Goal: Task Accomplishment & Management: Use online tool/utility

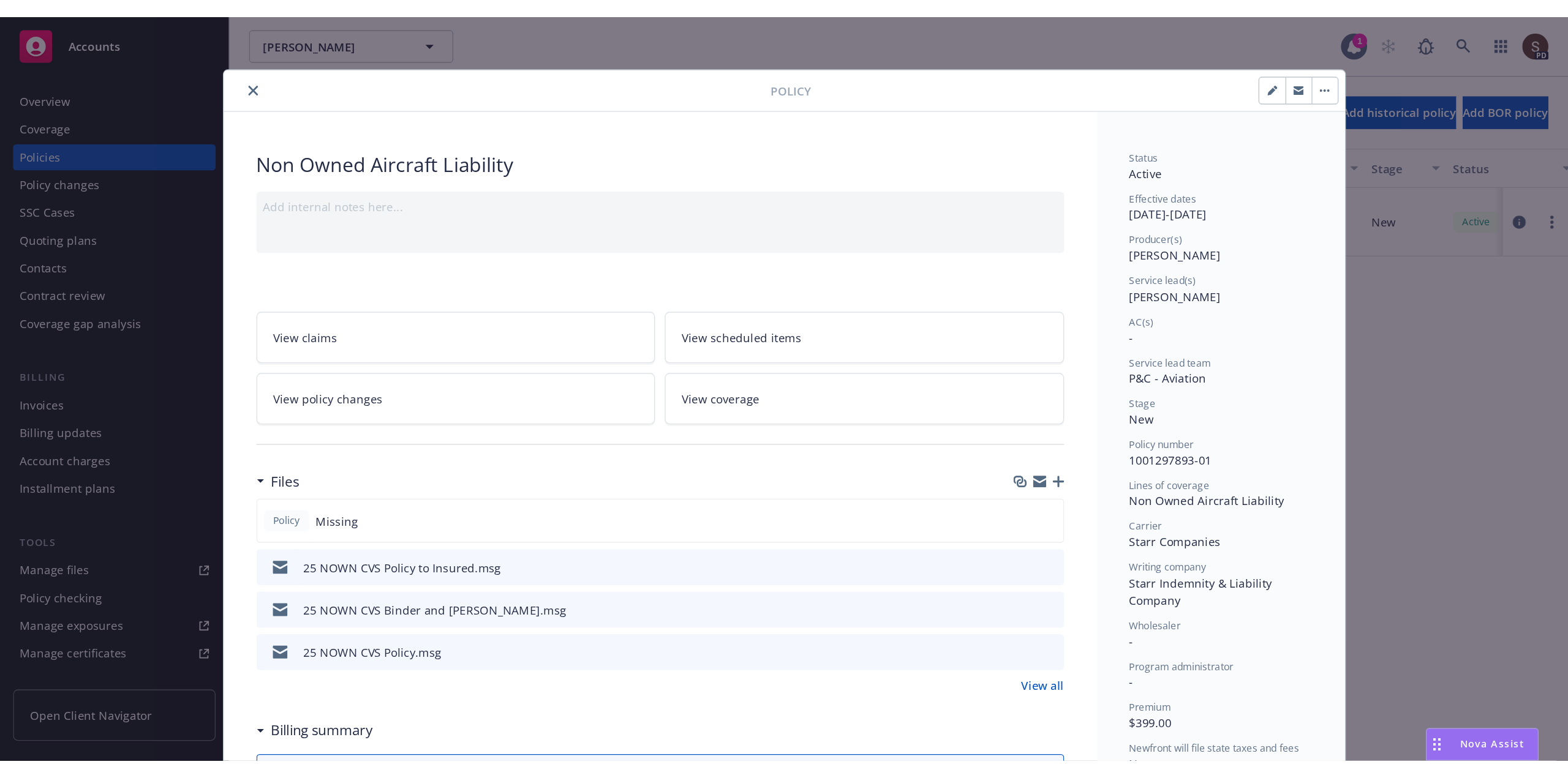
scroll to position [37, 0]
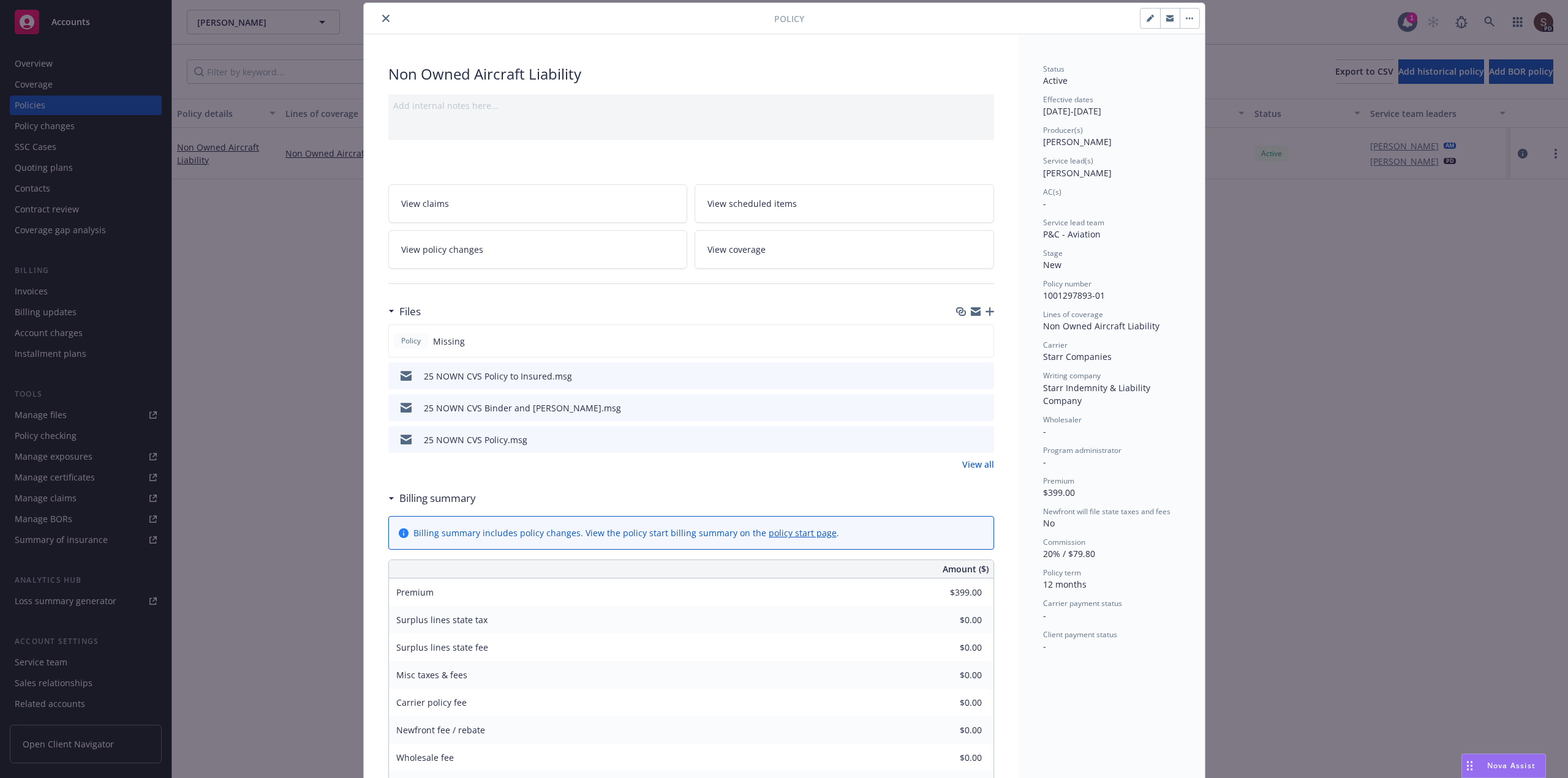
click at [451, 243] on span "View policy changes" at bounding box center [442, 250] width 82 height 13
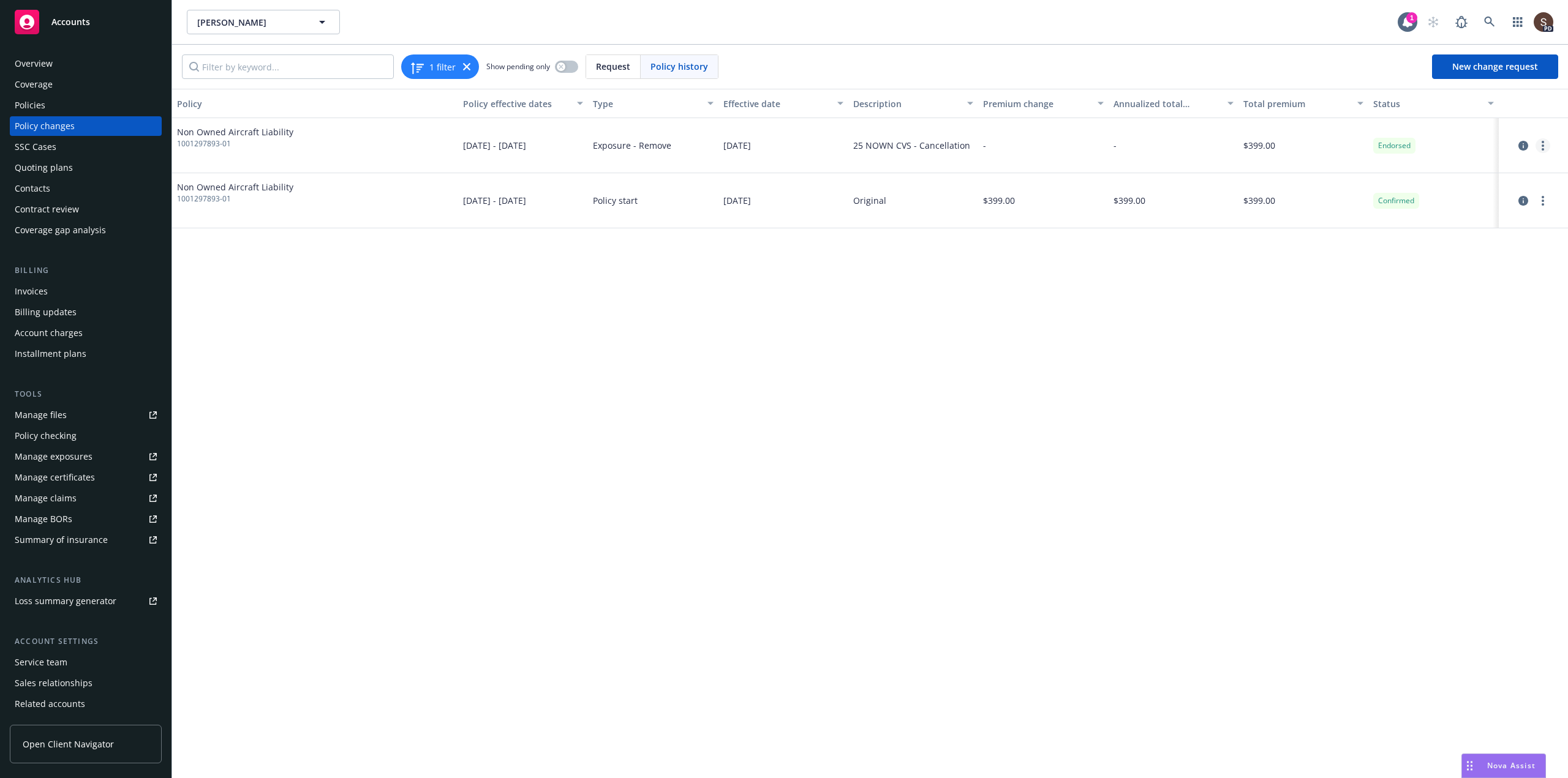
click at [1175, 143] on link "more" at bounding box center [1543, 146] width 15 height 15
click at [1175, 327] on div "Policy Policy effective dates Type Effective date Description Premium change An…" at bounding box center [870, 433] width 1396 height 689
click at [61, 109] on div "Policies" at bounding box center [86, 105] width 142 height 20
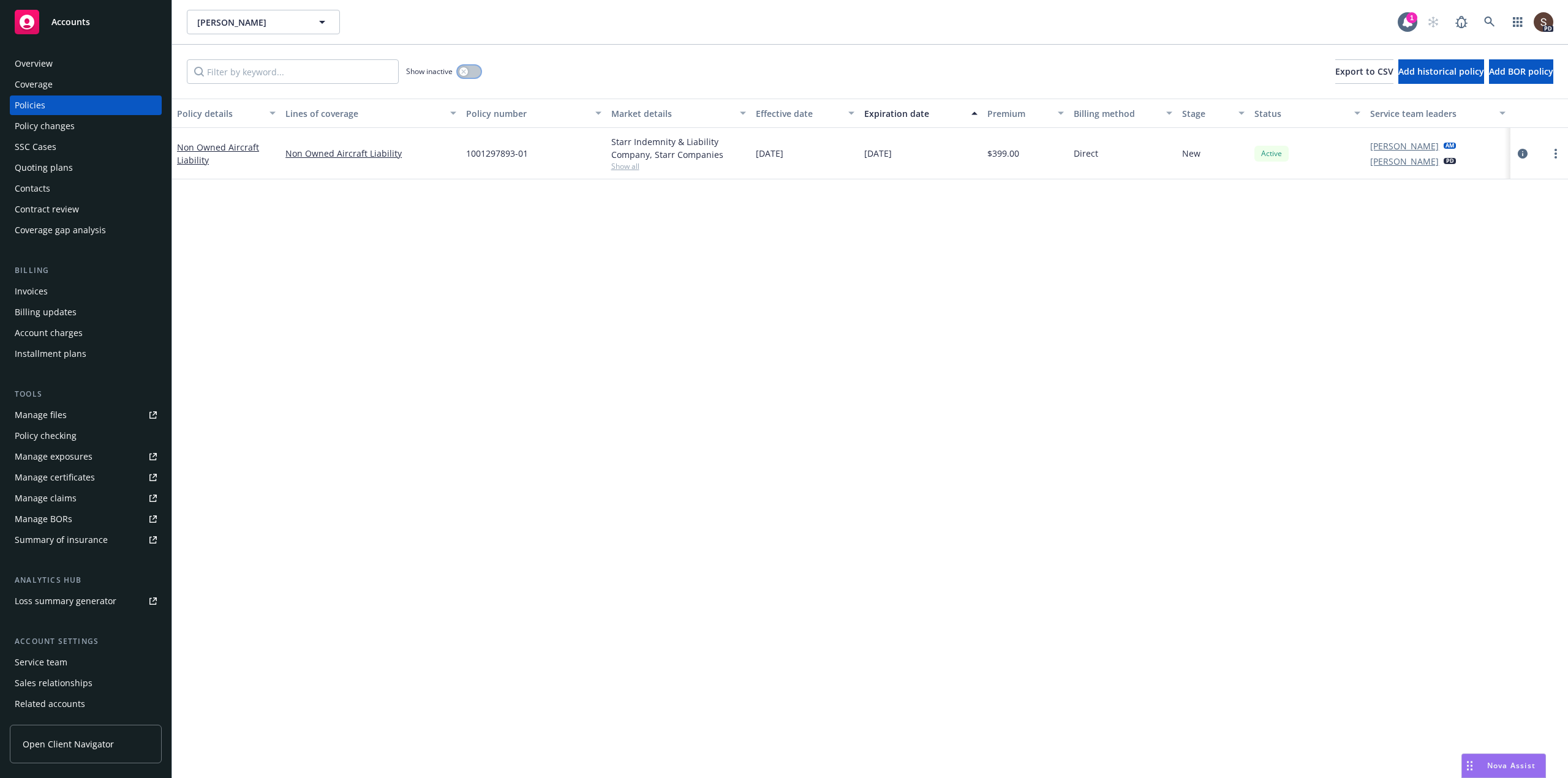
click at [475, 70] on button "button" at bounding box center [468, 71] width 23 height 12
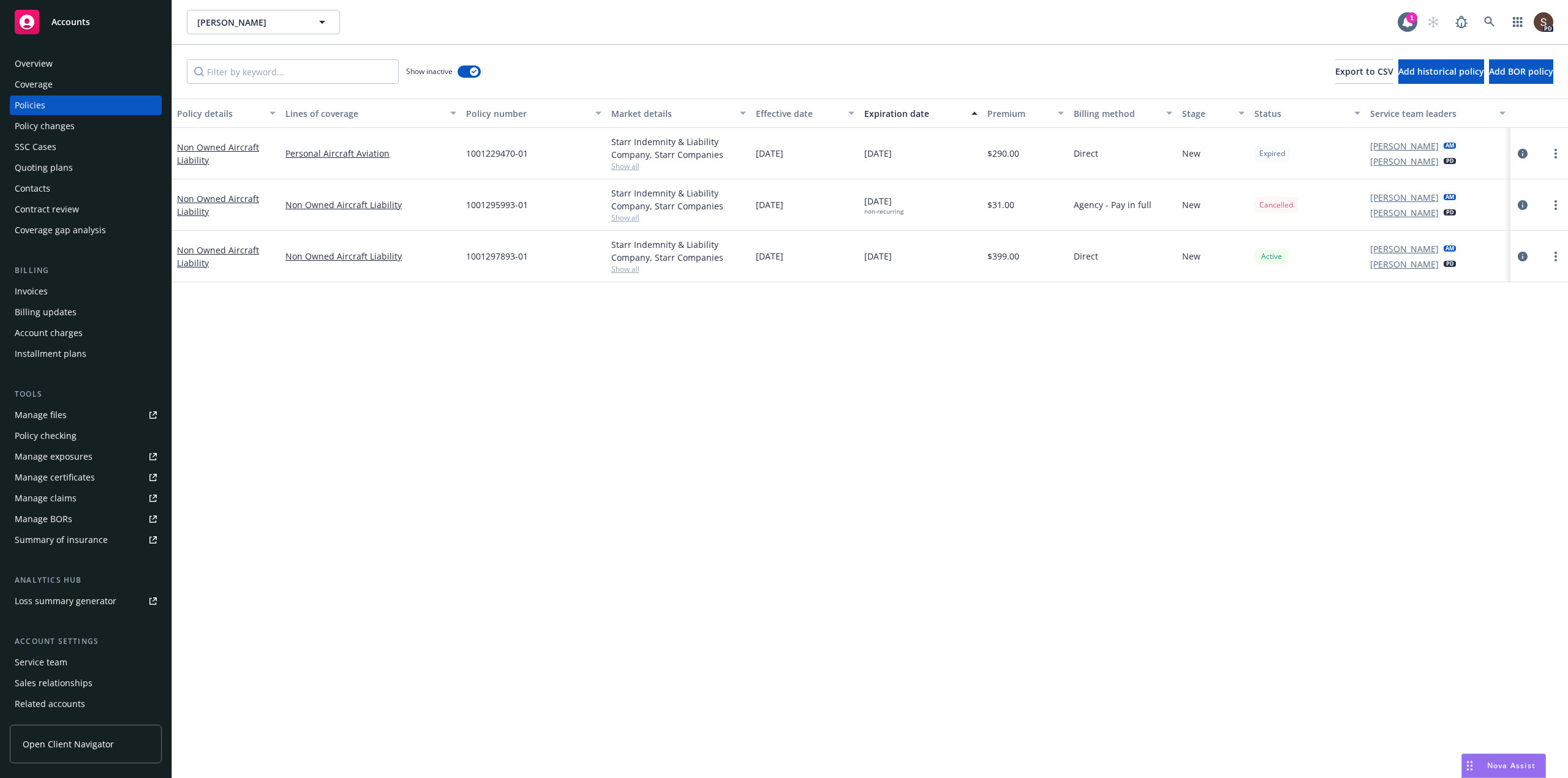
click at [39, 292] on div "Invoices" at bounding box center [31, 291] width 33 height 20
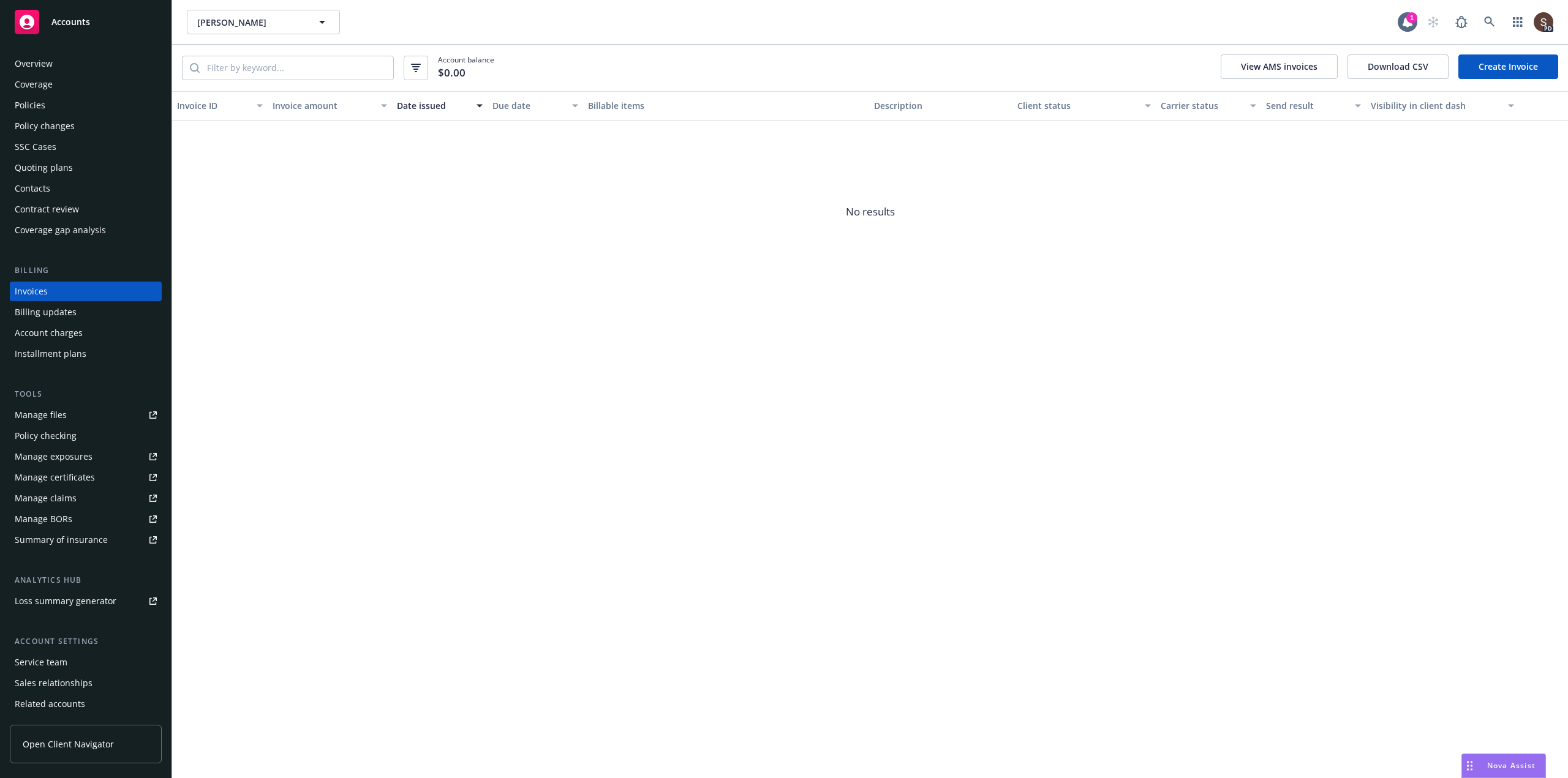
click at [1175, 61] on link "Create Invoice" at bounding box center [1507, 66] width 100 height 24
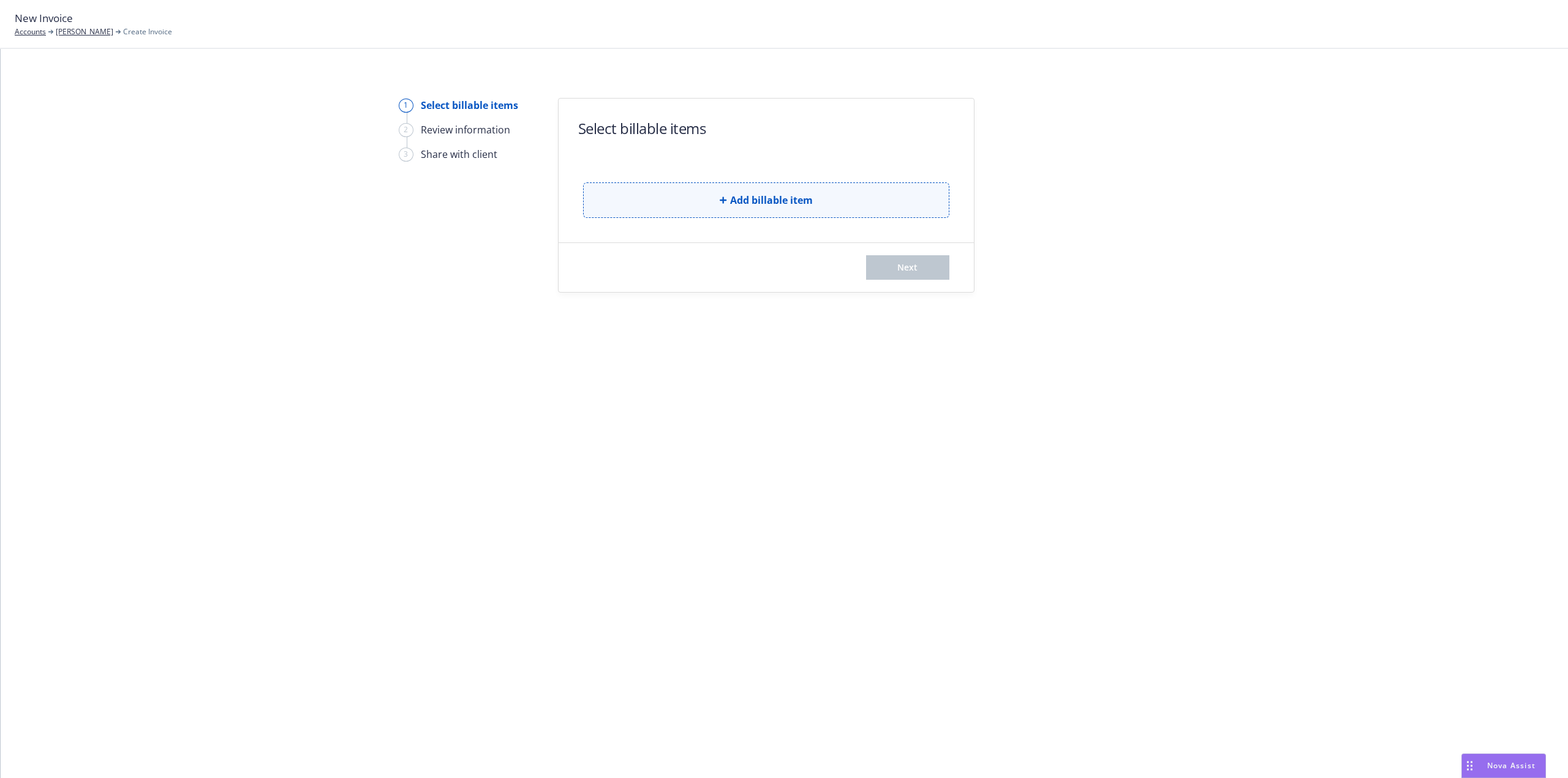
click at [637, 198] on button "Add billable item" at bounding box center [765, 200] width 366 height 36
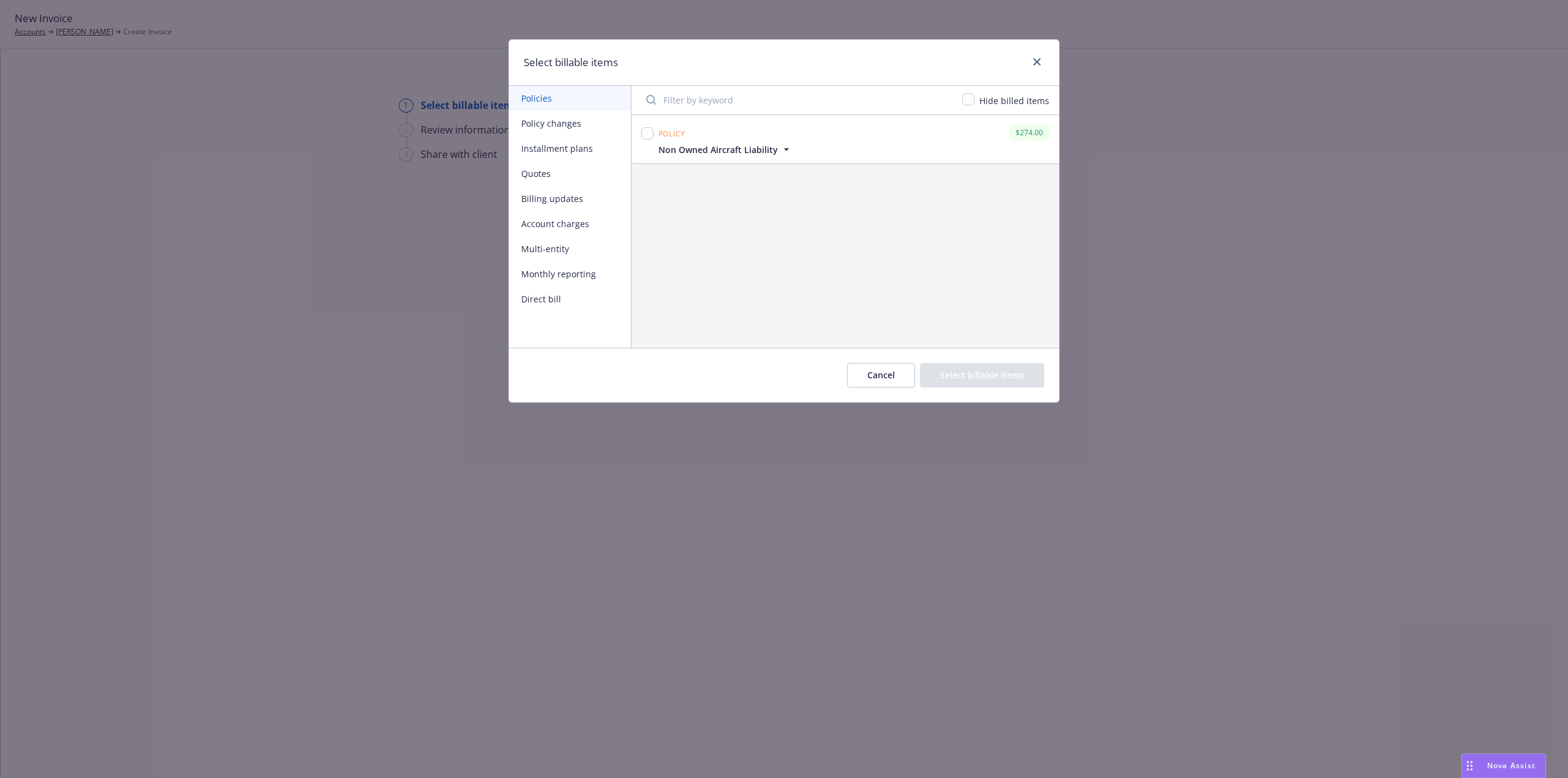
click at [555, 123] on button "Policy changes" at bounding box center [570, 123] width 122 height 25
click at [1033, 63] on icon "close" at bounding box center [1037, 62] width 7 height 7
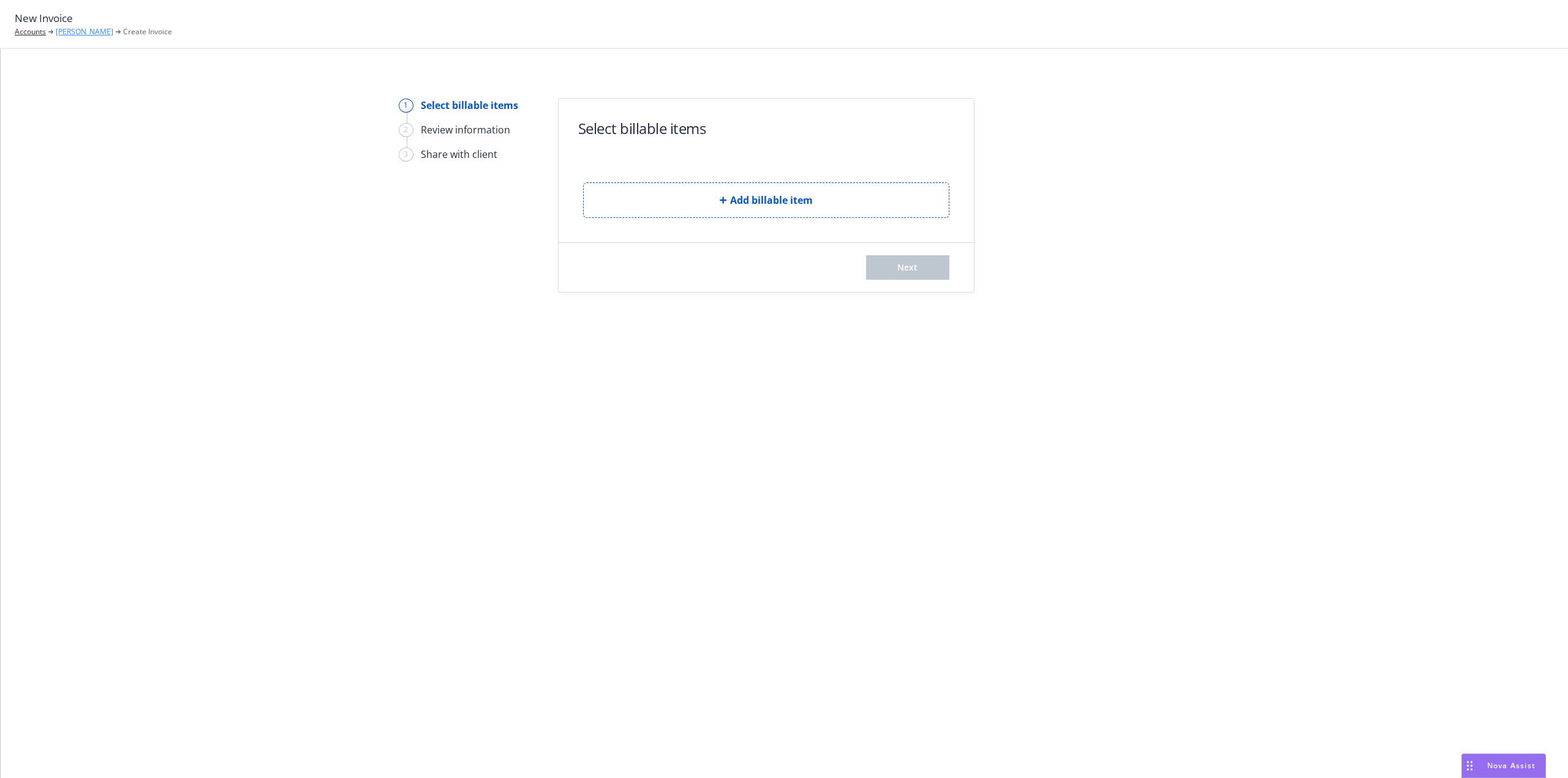
click at [86, 34] on link "[PERSON_NAME]" at bounding box center [83, 32] width 57 height 11
